Goal: Transaction & Acquisition: Purchase product/service

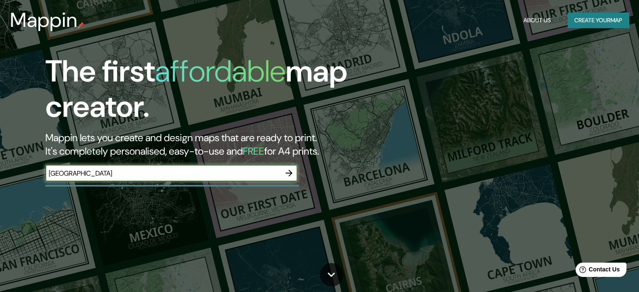
click at [151, 174] on input "[GEOGRAPHIC_DATA]" at bounding box center [162, 173] width 235 height 10
type input "h"
type input "hond"
click at [142, 176] on input "text" at bounding box center [162, 173] width 235 height 10
type input "[GEOGRAPHIC_DATA]"
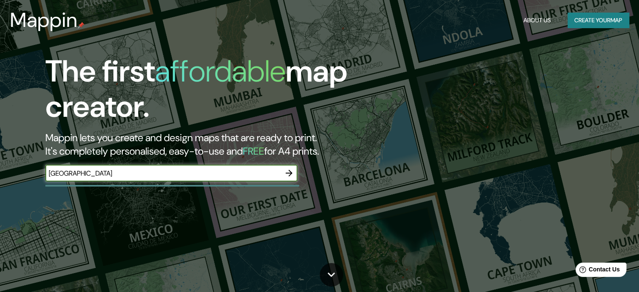
click at [292, 176] on icon "button" at bounding box center [289, 173] width 10 height 10
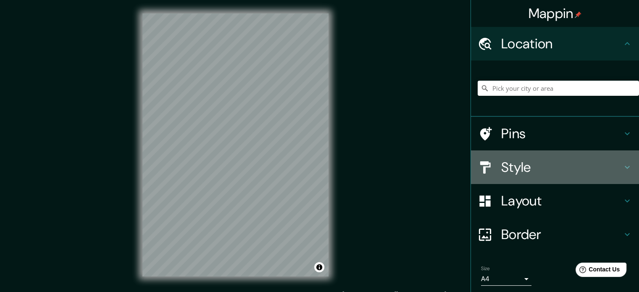
click at [623, 168] on icon at bounding box center [627, 167] width 10 height 10
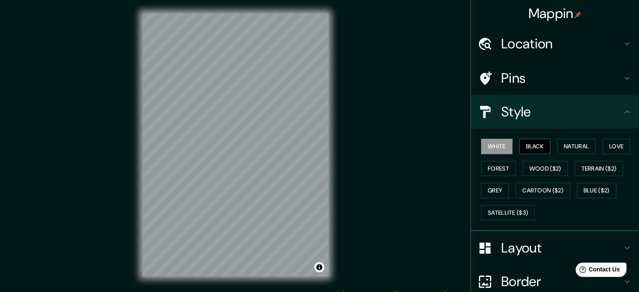
click at [522, 146] on button "Black" at bounding box center [534, 147] width 31 height 16
click at [504, 147] on button "White" at bounding box center [496, 147] width 31 height 16
click at [560, 147] on button "Natural" at bounding box center [576, 147] width 39 height 16
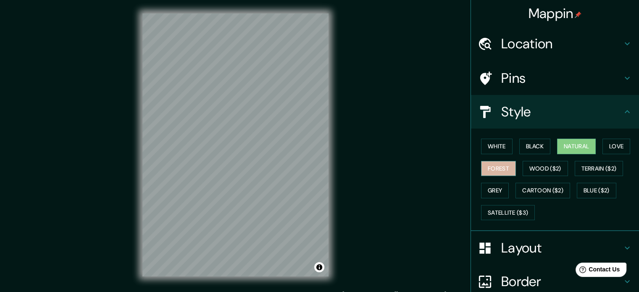
click at [497, 161] on button "Forest" at bounding box center [498, 169] width 35 height 16
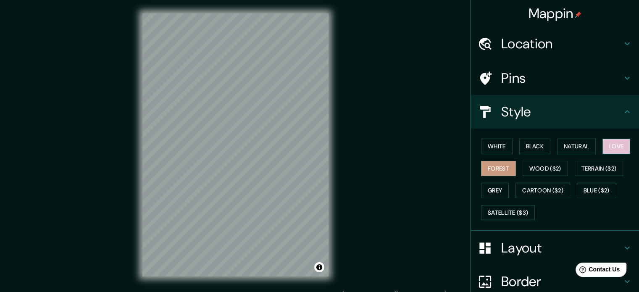
click at [612, 149] on button "Love" at bounding box center [616, 147] width 28 height 16
click at [559, 170] on button "Wood ($2)" at bounding box center [544, 169] width 45 height 16
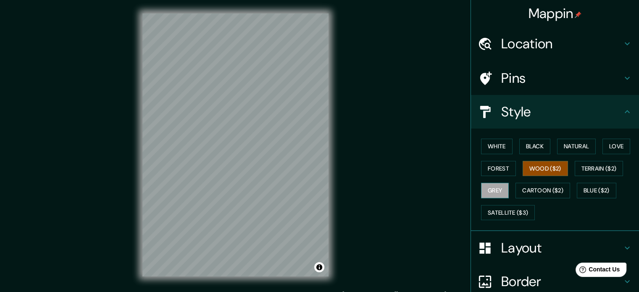
click at [491, 188] on button "Grey" at bounding box center [495, 191] width 28 height 16
click at [492, 149] on button "White" at bounding box center [496, 147] width 31 height 16
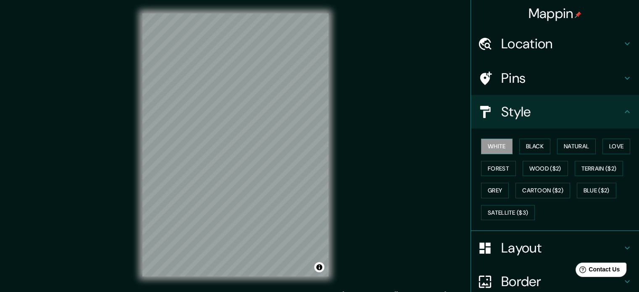
click at [622, 47] on icon at bounding box center [627, 44] width 10 height 10
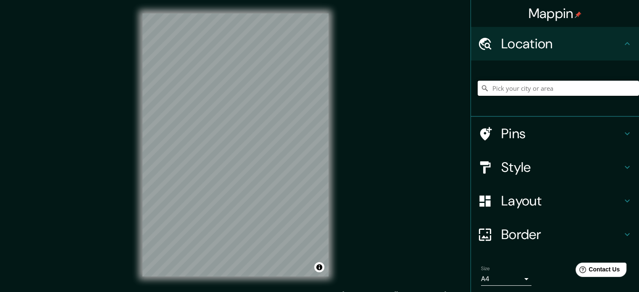
click at [539, 93] on input "Pick your city or area" at bounding box center [558, 88] width 161 height 15
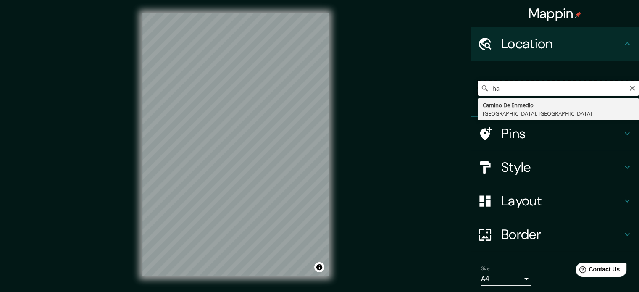
type input "h"
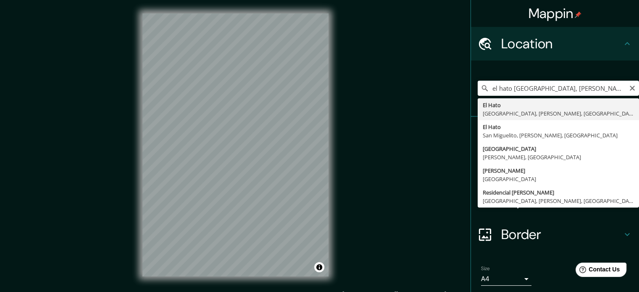
type input "[GEOGRAPHIC_DATA], [GEOGRAPHIC_DATA], [PERSON_NAME], [GEOGRAPHIC_DATA]"
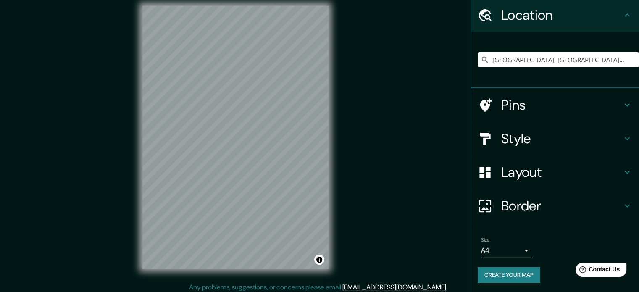
scroll to position [29, 0]
click at [625, 104] on icon at bounding box center [627, 105] width 5 height 3
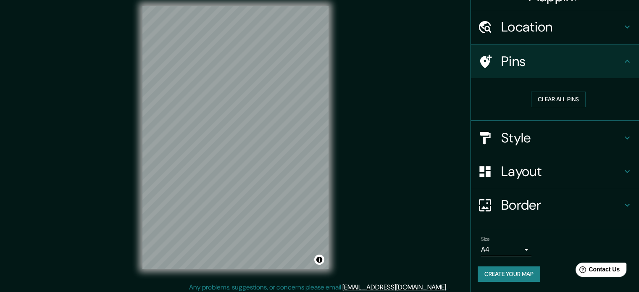
scroll to position [16, 0]
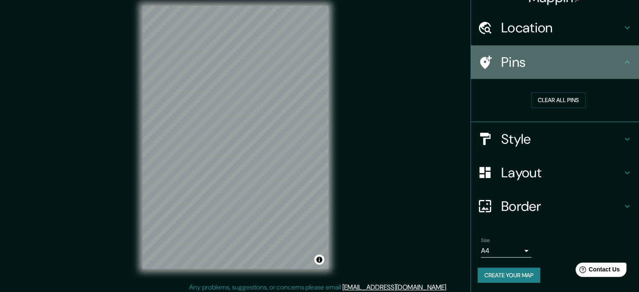
click at [622, 63] on icon at bounding box center [627, 62] width 10 height 10
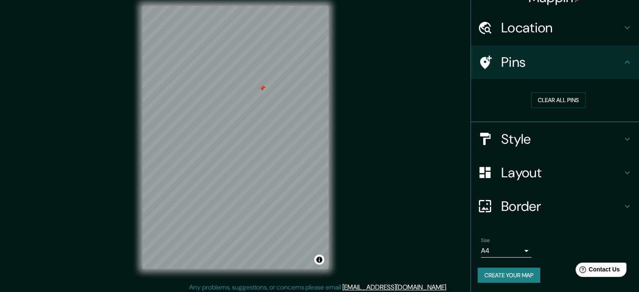
click at [264, 87] on div at bounding box center [262, 88] width 7 height 7
